Goal: Feedback & Contribution: Contribute content

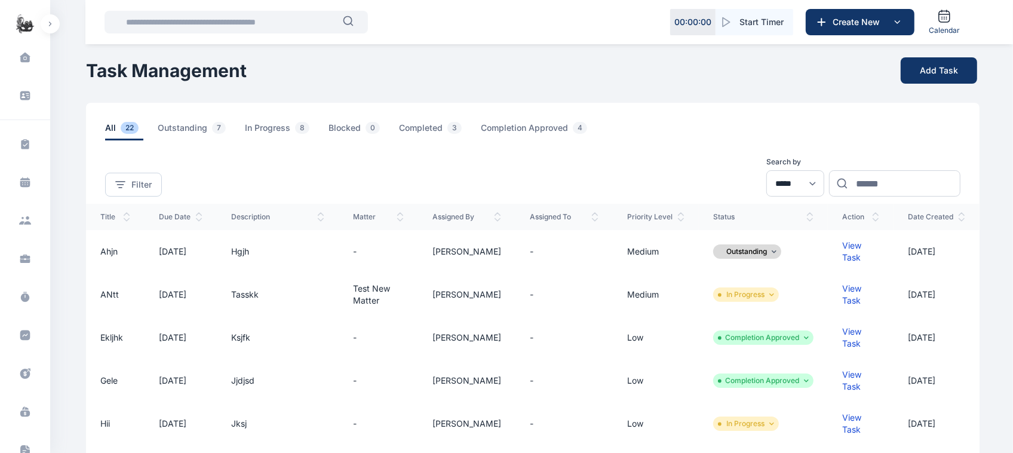
click at [47, 22] on button "button" at bounding box center [50, 23] width 19 height 19
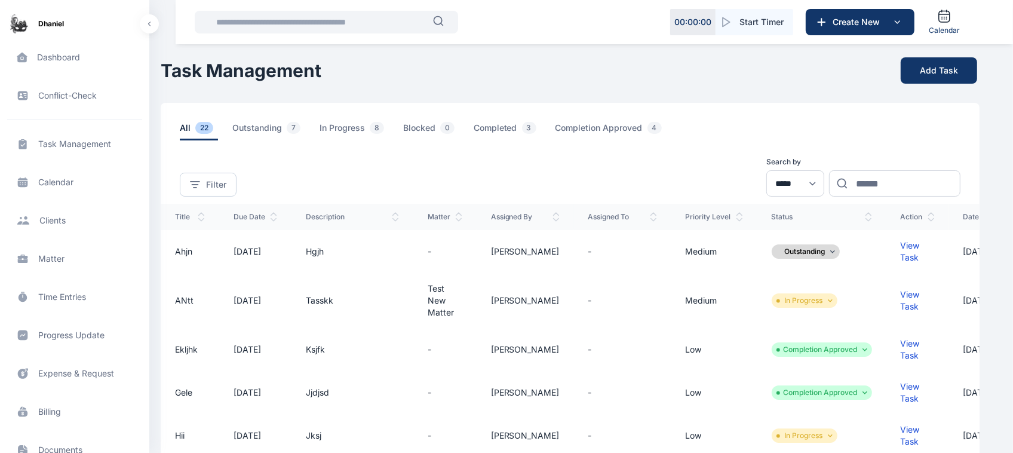
scroll to position [273, 0]
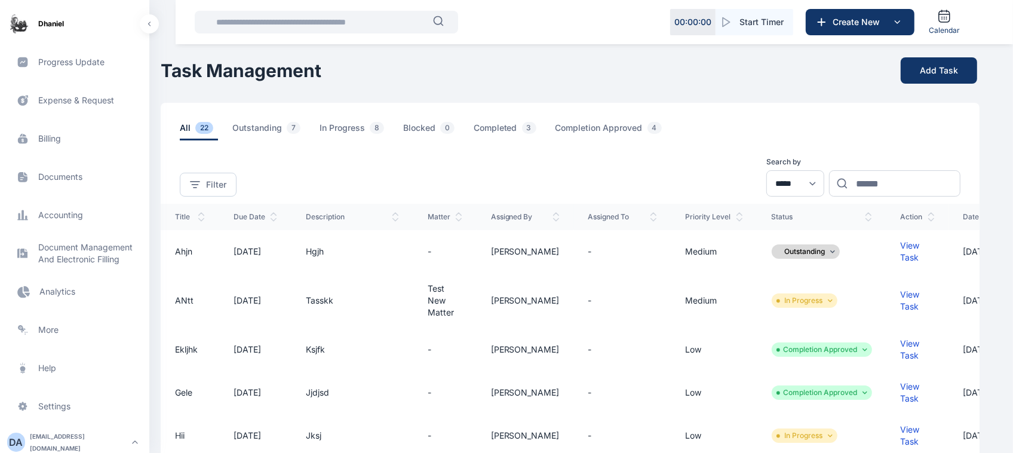
click at [88, 66] on span "Progress Update progress update progress update" at bounding box center [74, 62] width 135 height 29
click at [81, 57] on span "Progress Update progress update progress update" at bounding box center [74, 62] width 135 height 29
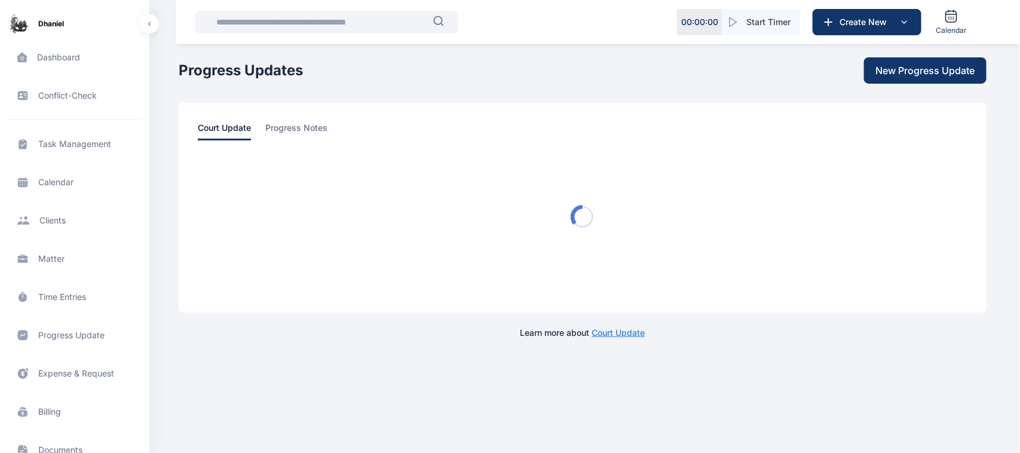
click at [81, 57] on span "Dashboard dashboard dashboard" at bounding box center [74, 57] width 135 height 29
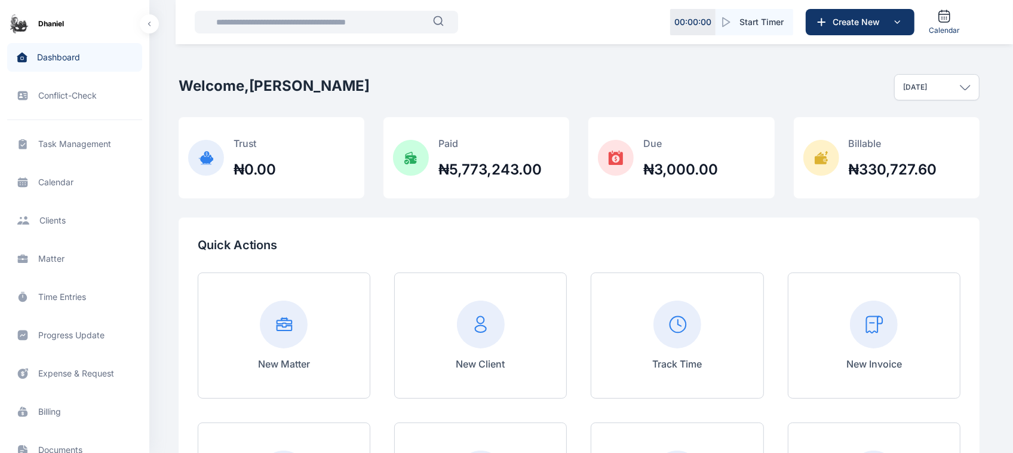
click at [60, 335] on span "Progress Update progress update progress update" at bounding box center [74, 335] width 135 height 29
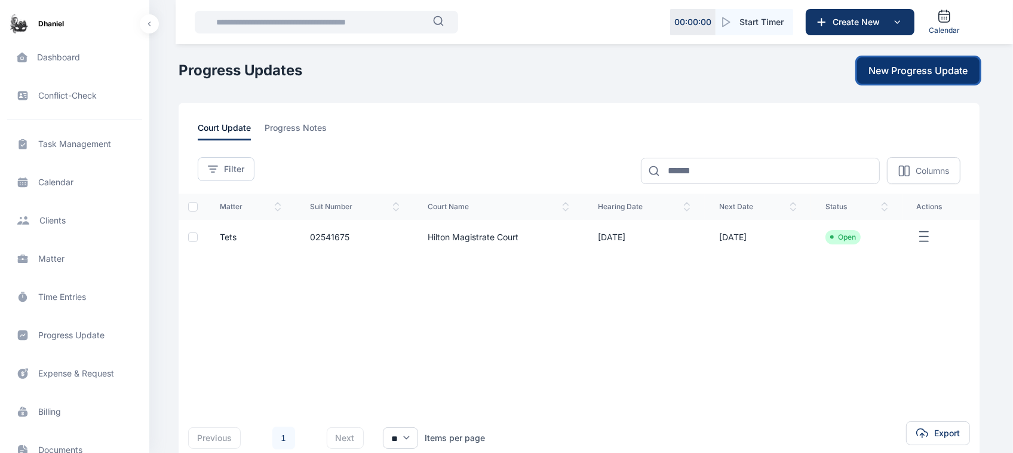
click at [531, 78] on button "New Progress Update" at bounding box center [918, 70] width 122 height 26
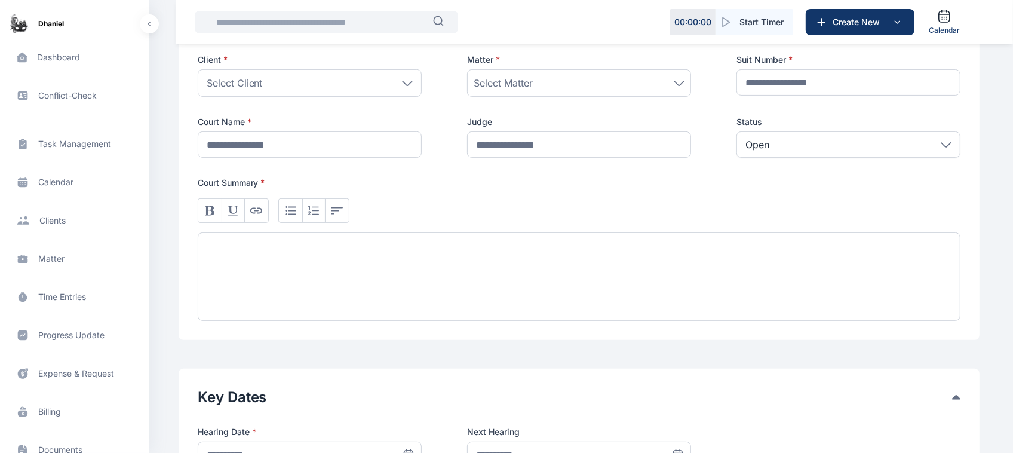
scroll to position [249, 0]
